Goal: Information Seeking & Learning: Learn about a topic

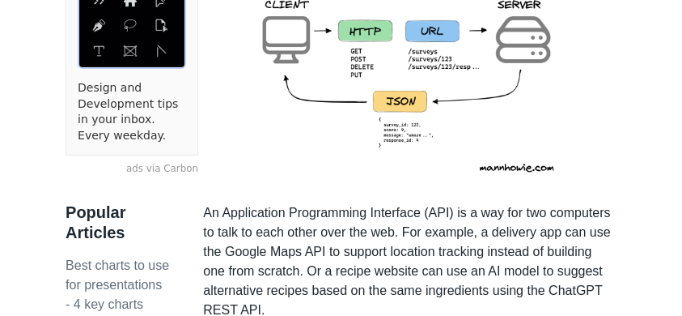
scroll to position [459, 0]
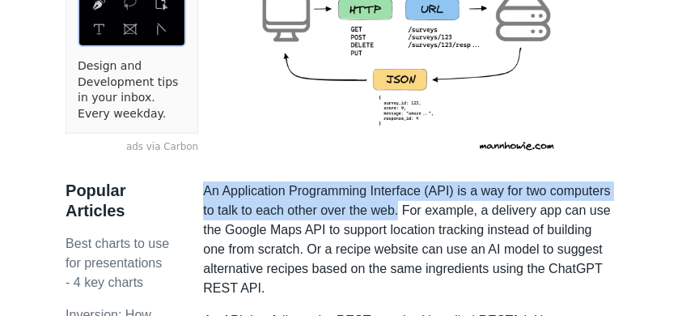
drag, startPoint x: 401, startPoint y: 215, endPoint x: 206, endPoint y: 193, distance: 196.3
click at [206, 193] on p "An Application Programming Interface (API) is a way for two computers to talk t…" at bounding box center [410, 239] width 414 height 117
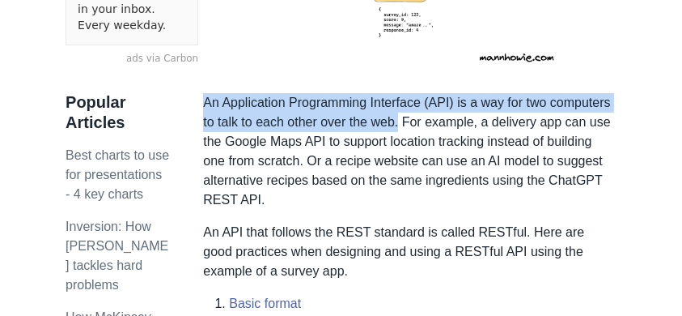
scroll to position [567, 0]
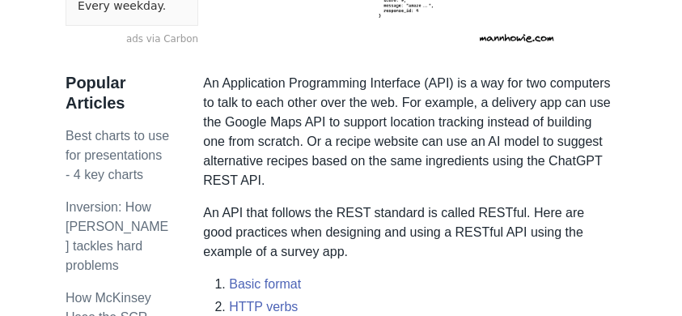
click at [495, 119] on p "An Application Programming Interface (API) is a way for two computers to talk t…" at bounding box center [410, 132] width 414 height 117
drag, startPoint x: 454, startPoint y: 102, endPoint x: 469, endPoint y: 101, distance: 14.6
click at [469, 101] on p "An Application Programming Interface (API) is a way for two computers to talk t…" at bounding box center [410, 132] width 414 height 117
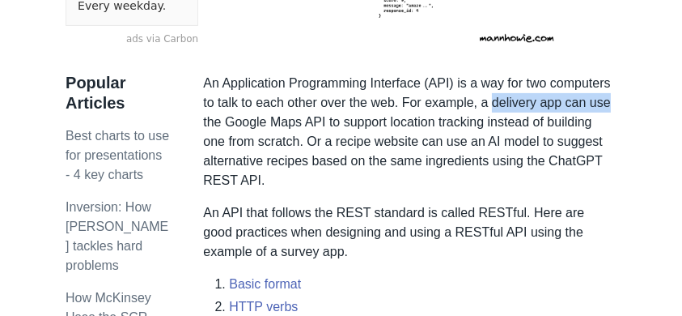
drag, startPoint x: 491, startPoint y: 102, endPoint x: 341, endPoint y: 122, distance: 151.1
click at [610, 102] on p "An Application Programming Interface (API) is a way for two computers to talk t…" at bounding box center [410, 132] width 414 height 117
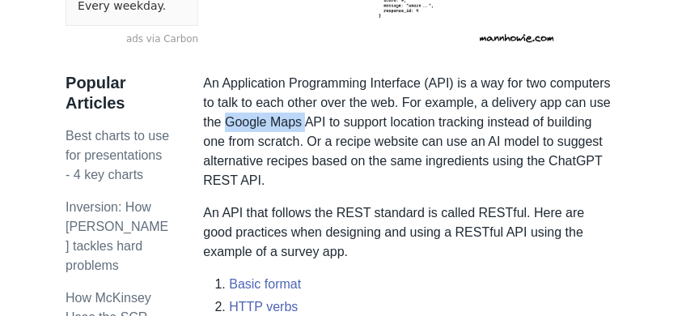
drag, startPoint x: 227, startPoint y: 125, endPoint x: 309, endPoint y: 125, distance: 81.8
click at [309, 125] on p "An Application Programming Interface (API) is a way for two computers to talk t…" at bounding box center [410, 132] width 414 height 117
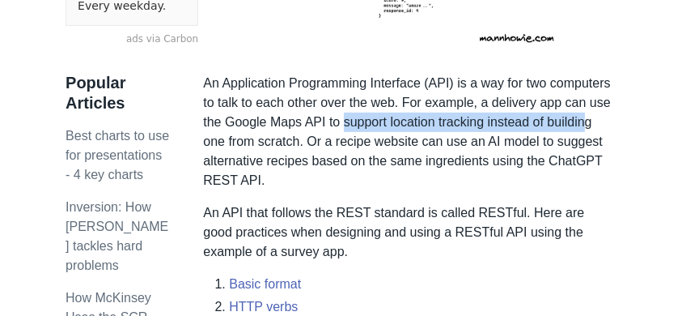
drag, startPoint x: 344, startPoint y: 121, endPoint x: 586, endPoint y: 126, distance: 242.1
click at [586, 126] on p "An Application Programming Interface (API) is a way for two computers to talk t…" at bounding box center [410, 132] width 414 height 117
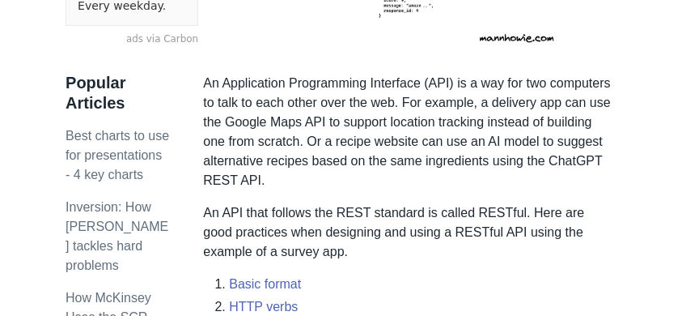
click at [502, 138] on p "An Application Programming Interface (API) is a way for two computers to talk t…" at bounding box center [410, 132] width 414 height 117
drag, startPoint x: 206, startPoint y: 144, endPoint x: 302, endPoint y: 147, distance: 96.4
click at [302, 147] on p "An Application Programming Interface (API) is a way for two computers to talk t…" at bounding box center [410, 132] width 414 height 117
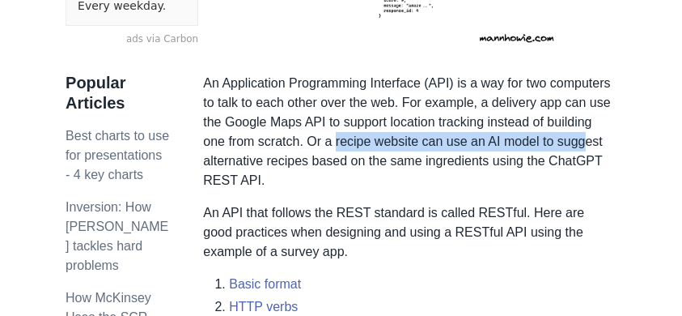
drag, startPoint x: 335, startPoint y: 142, endPoint x: 584, endPoint y: 141, distance: 248.5
click at [584, 141] on p "An Application Programming Interface (API) is a way for two computers to talk t…" at bounding box center [410, 132] width 414 height 117
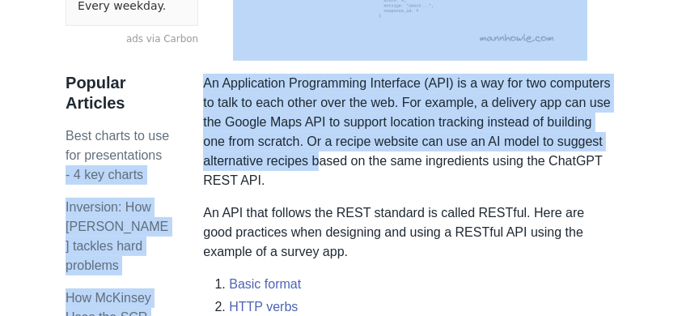
drag, startPoint x: 200, startPoint y: 159, endPoint x: 317, endPoint y: 159, distance: 116.6
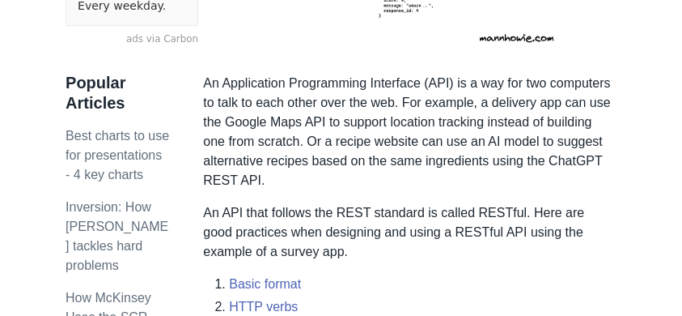
drag, startPoint x: 345, startPoint y: 186, endPoint x: 337, endPoint y: 169, distance: 18.8
click at [345, 185] on p "An Application Programming Interface (API) is a way for two computers to talk t…" at bounding box center [410, 132] width 414 height 117
drag, startPoint x: 261, startPoint y: 179, endPoint x: 203, endPoint y: 179, distance: 57.5
click at [203, 179] on p "An Application Programming Interface (API) is a way for two computers to talk t…" at bounding box center [410, 132] width 414 height 117
click at [334, 187] on p "An Application Programming Interface (API) is a way for two computers to talk t…" at bounding box center [410, 132] width 414 height 117
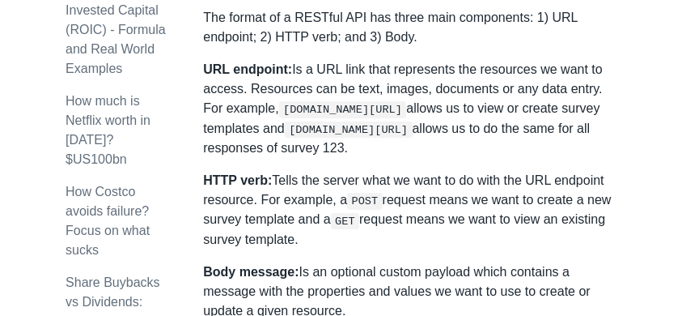
scroll to position [998, 0]
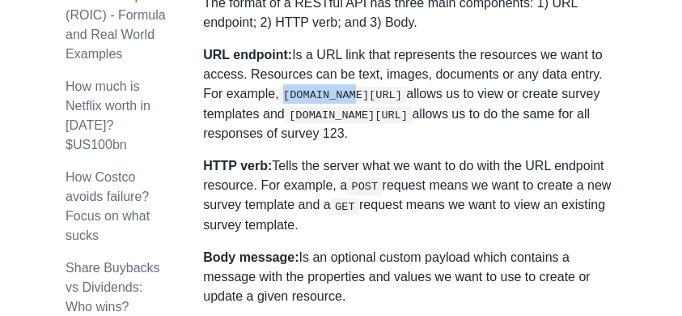
drag, startPoint x: 261, startPoint y: 96, endPoint x: 327, endPoint y: 97, distance: 65.6
click at [327, 97] on code "[DOMAIN_NAME][URL]" at bounding box center [343, 95] width 128 height 16
drag, startPoint x: 334, startPoint y: 96, endPoint x: 376, endPoint y: 95, distance: 41.3
click at [376, 95] on code "[DOMAIN_NAME][URL]" at bounding box center [343, 95] width 128 height 16
drag, startPoint x: 424, startPoint y: 128, endPoint x: 347, endPoint y: 109, distance: 79.1
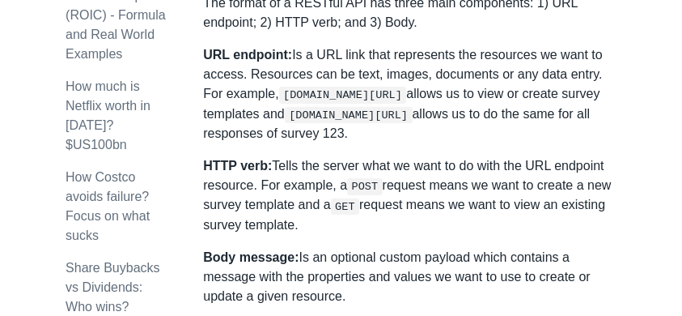
click at [423, 128] on p "URL endpoint: Is a URL link that represents the resources we want to access. Re…" at bounding box center [410, 94] width 414 height 98
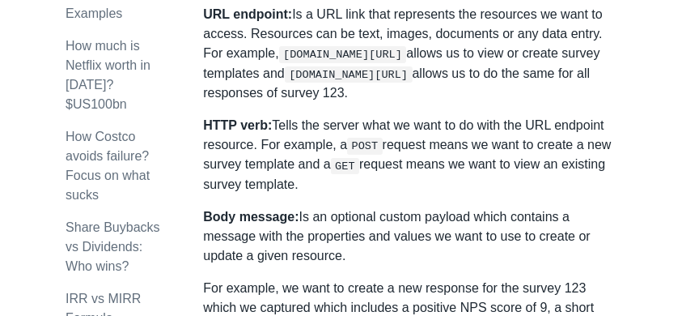
scroll to position [1052, 0]
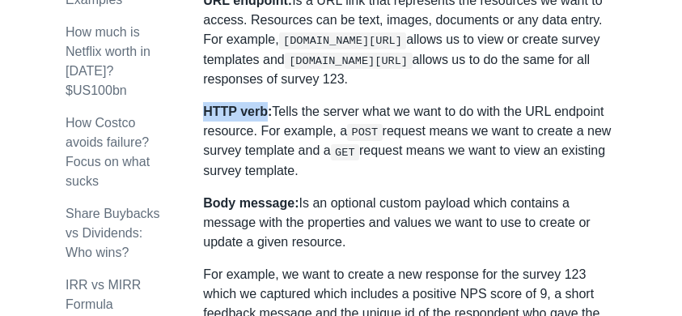
drag, startPoint x: 206, startPoint y: 114, endPoint x: 262, endPoint y: 114, distance: 55.9
click at [262, 114] on strong "HTTP verb:" at bounding box center [237, 111] width 69 height 14
drag, startPoint x: 349, startPoint y: 134, endPoint x: 373, endPoint y: 133, distance: 24.3
click at [373, 133] on code "POST" at bounding box center [365, 132] width 36 height 16
drag, startPoint x: 338, startPoint y: 150, endPoint x: 359, endPoint y: 150, distance: 21.0
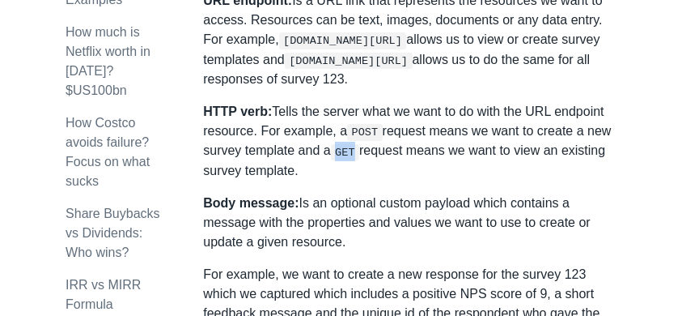
click at [359, 150] on code "GET" at bounding box center [345, 152] width 28 height 16
click at [398, 168] on p "HTTP verb: Tells the server what we want to do with the URL endpoint resource. …" at bounding box center [410, 141] width 414 height 79
drag, startPoint x: 339, startPoint y: 154, endPoint x: 355, endPoint y: 154, distance: 15.4
click at [355, 154] on code "GET" at bounding box center [345, 152] width 28 height 16
click at [419, 176] on p "HTTP verb: Tells the server what we want to do with the URL endpoint resource. …" at bounding box center [410, 141] width 414 height 79
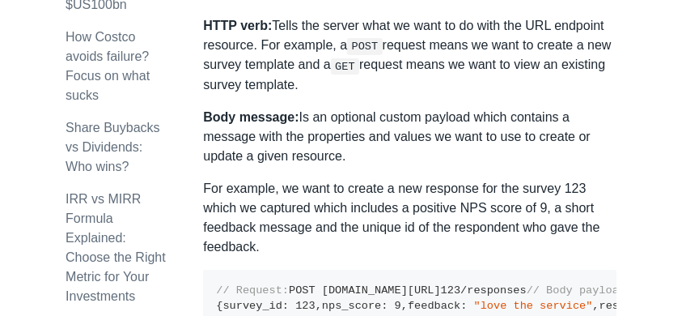
scroll to position [1160, 0]
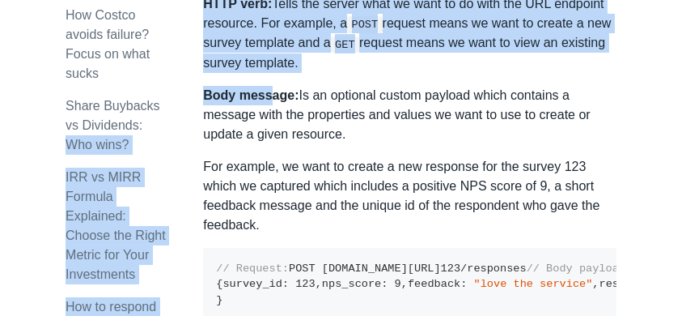
drag, startPoint x: 203, startPoint y: 98, endPoint x: 268, endPoint y: 100, distance: 64.8
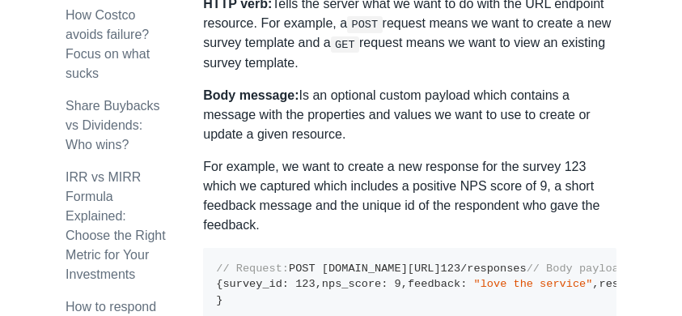
click at [338, 138] on p "Body message: Is an optional custom payload which contains a message with the p…" at bounding box center [410, 115] width 414 height 58
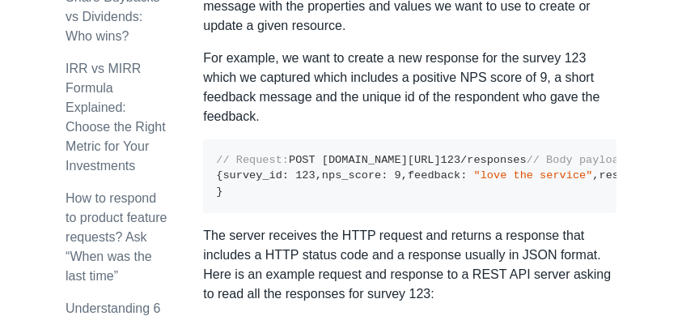
scroll to position [1322, 0]
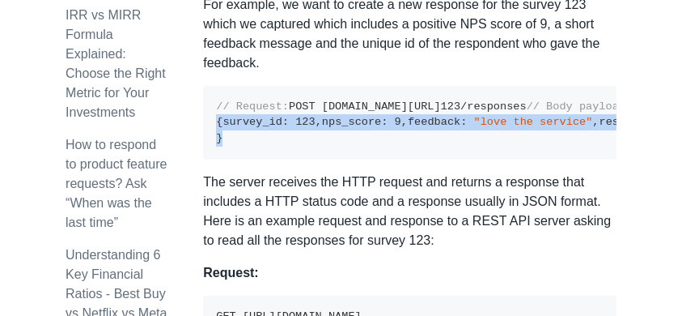
drag, startPoint x: 223, startPoint y: 210, endPoint x: 218, endPoint y: 152, distance: 57.7
click at [218, 152] on pre "// Request: POST [DOMAIN_NAME][URL] 123 /responses // Body payload: { survey_id…" at bounding box center [410, 123] width 414 height 74
click at [317, 147] on pre "// Request: POST [DOMAIN_NAME][URL] 123 /responses // Body payload: { survey_id…" at bounding box center [410, 123] width 414 height 74
drag, startPoint x: 223, startPoint y: 232, endPoint x: 207, endPoint y: 155, distance: 79.4
click at [207, 155] on pre "// Request: POST [DOMAIN_NAME][URL] 123 /responses // Body payload: { survey_id…" at bounding box center [410, 123] width 414 height 74
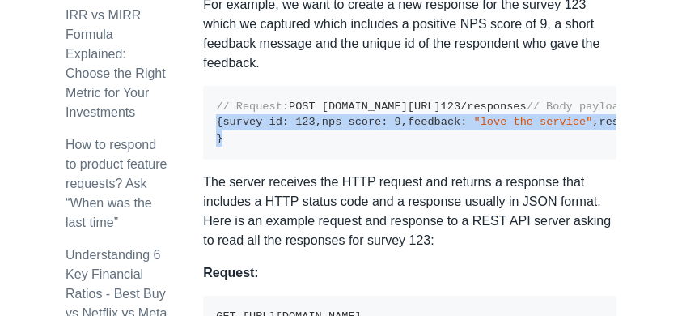
click at [393, 154] on pre "// Request: POST [DOMAIN_NAME][URL] 123 /responses // Body payload: { survey_id…" at bounding box center [410, 123] width 414 height 74
drag, startPoint x: 229, startPoint y: 170, endPoint x: 285, endPoint y: 168, distance: 55.9
click at [281, 144] on code "// Request: POST [DOMAIN_NAME][URL] 123 /responses // Body payload: { survey_id…" at bounding box center [463, 122] width 495 height 44
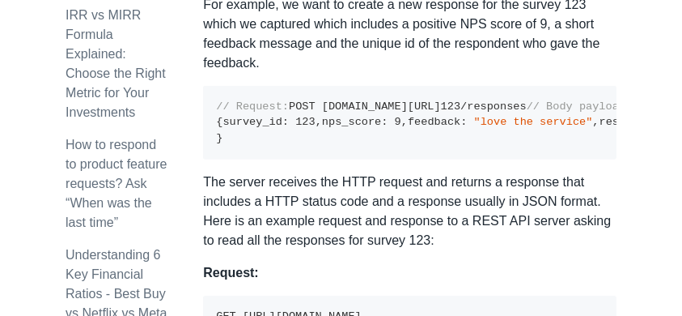
click at [369, 159] on pre "// Request: POST [DOMAIN_NAME][URL] 123 /responses // Body payload: { survey_id…" at bounding box center [410, 123] width 414 height 74
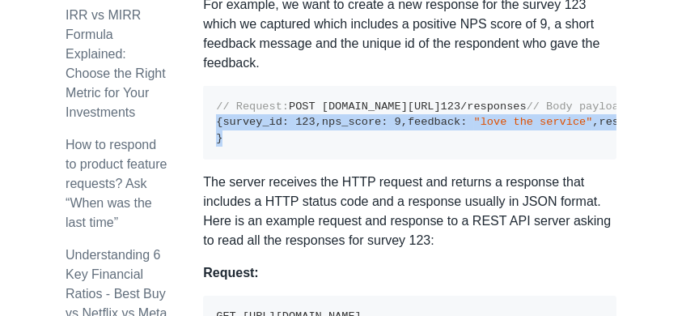
drag, startPoint x: 229, startPoint y: 234, endPoint x: 209, endPoint y: 155, distance: 81.9
click at [209, 155] on pre "// Request: POST [DOMAIN_NAME][URL] 123 /responses // Body payload: { survey_id…" at bounding box center [410, 123] width 414 height 74
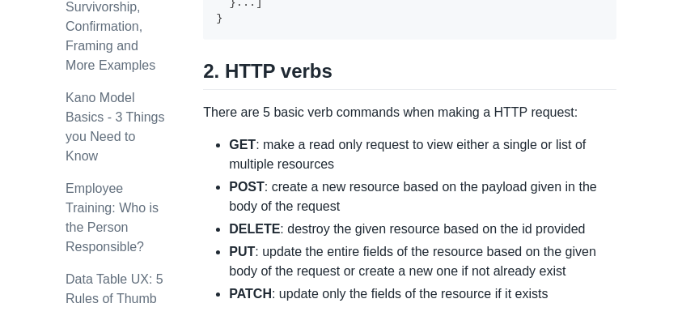
scroll to position [1754, 0]
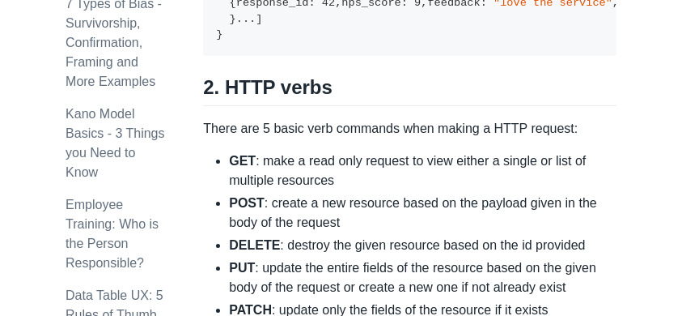
drag, startPoint x: 341, startPoint y: 61, endPoint x: 364, endPoint y: 60, distance: 23.5
click at [364, 57] on pre "// HTTP status code: 200 { survey_id : 123 , survey_title : "nps onboarding sur…" at bounding box center [410, 4] width 414 height 106
drag, startPoint x: 368, startPoint y: 86, endPoint x: 342, endPoint y: 66, distance: 31.7
click at [367, 57] on pre "// HTTP status code: 200 { survey_id : 123 , survey_title : "nps onboarding sur…" at bounding box center [410, 4] width 414 height 106
drag, startPoint x: 343, startPoint y: 63, endPoint x: 367, endPoint y: 63, distance: 23.5
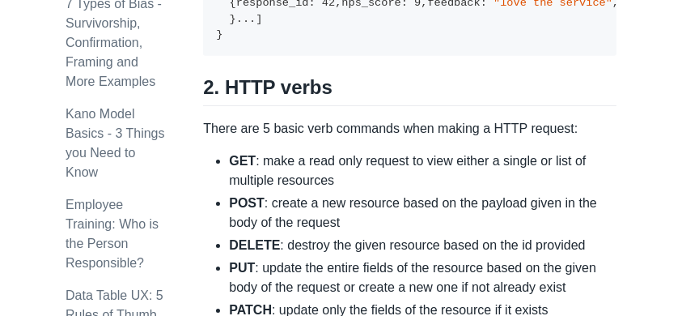
click at [367, 57] on pre "// HTTP status code: 200 { survey_id : 123 , survey_title : "nps onboarding sur…" at bounding box center [410, 4] width 414 height 106
click at [351, 57] on pre "// HTTP status code: 200 { survey_id : 123 , survey_title : "nps onboarding sur…" at bounding box center [410, 4] width 414 height 106
drag, startPoint x: 344, startPoint y: 66, endPoint x: 365, endPoint y: 66, distance: 21.0
click at [365, 57] on pre "// HTTP status code: 200 { survey_id : 123 , survey_title : "nps onboarding sur…" at bounding box center [410, 4] width 414 height 106
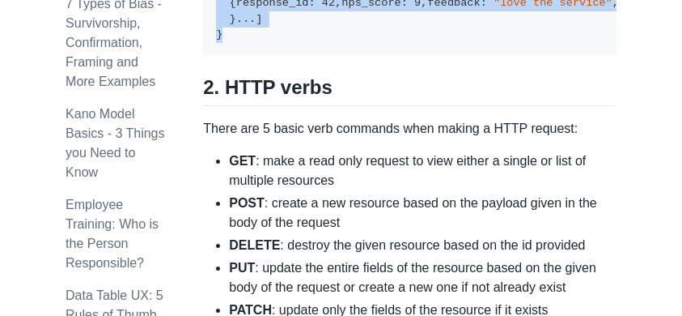
drag, startPoint x: 214, startPoint y: 83, endPoint x: 236, endPoint y: 272, distance: 190.8
click at [236, 57] on pre "// HTTP status code: 200 { survey_id : 123 , survey_title : "nps onboarding sur…" at bounding box center [410, 4] width 414 height 106
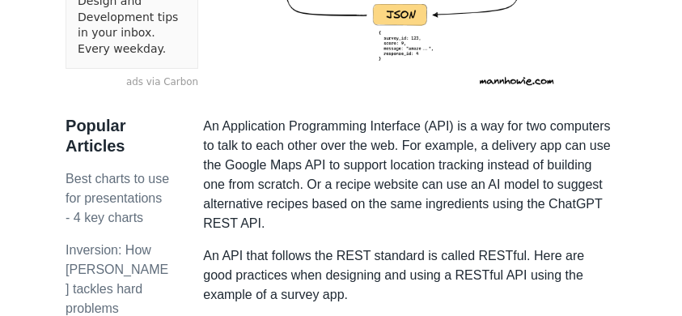
scroll to position [539, 0]
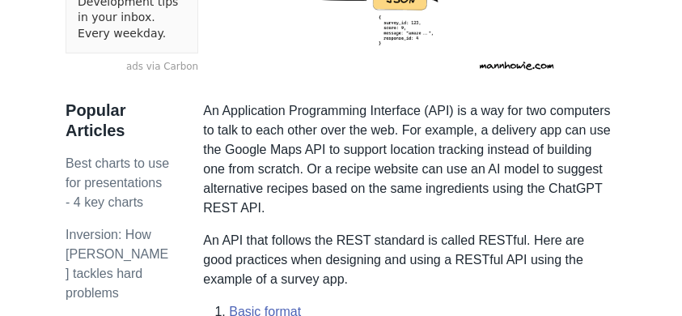
click at [350, 181] on p "An Application Programming Interface (API) is a way for two computers to talk t…" at bounding box center [410, 159] width 414 height 117
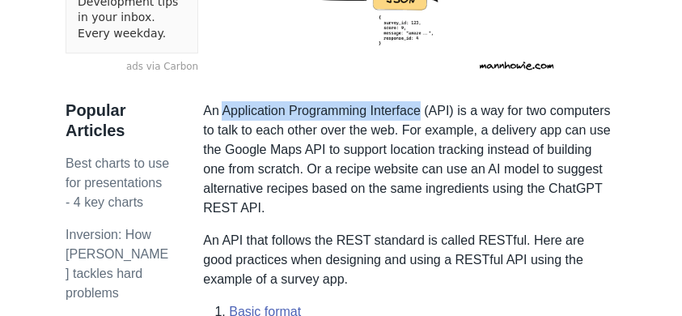
drag, startPoint x: 227, startPoint y: 112, endPoint x: 422, endPoint y: 112, distance: 195.1
click at [422, 112] on p "An Application Programming Interface (API) is a way for two computers to talk t…" at bounding box center [410, 159] width 414 height 117
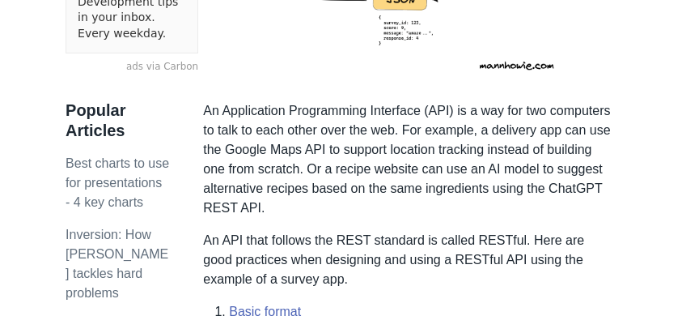
click at [431, 155] on p "An Application Programming Interface (API) is a way for two computers to talk t…" at bounding box center [410, 159] width 414 height 117
drag, startPoint x: 307, startPoint y: 151, endPoint x: 332, endPoint y: 150, distance: 25.1
click at [332, 150] on p "An Application Programming Interface (API) is a way for two computers to talk t…" at bounding box center [410, 159] width 414 height 117
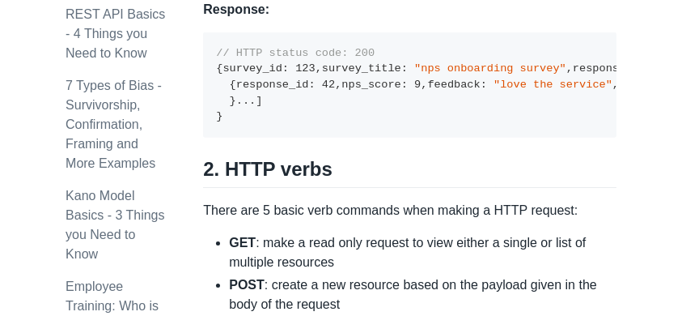
scroll to position [1727, 0]
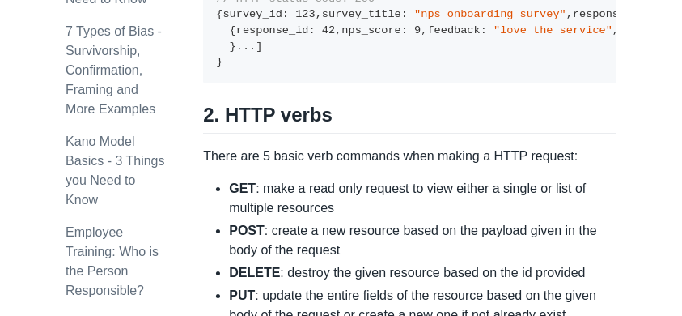
click at [388, 67] on div "A REST API is the most common standard used between Clients (a person or applic…" at bounding box center [410, 267] width 414 height 3417
click at [529, 73] on pre "// HTTP status code: 200 { survey_id : 123 , survey_title : "nps onboarding sur…" at bounding box center [410, 31] width 414 height 106
click at [498, 84] on pre "// HTTP status code: 200 { survey_id : 123 , survey_title : "nps onboarding sur…" at bounding box center [410, 31] width 414 height 106
